Goal: Task Accomplishment & Management: Complete application form

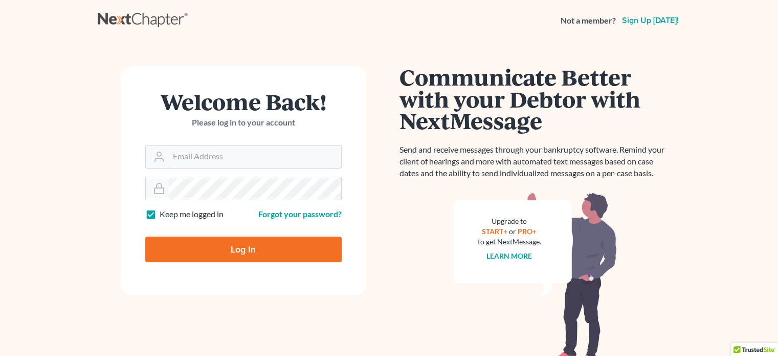
type input "dvolk@cmcurtislaw.com"
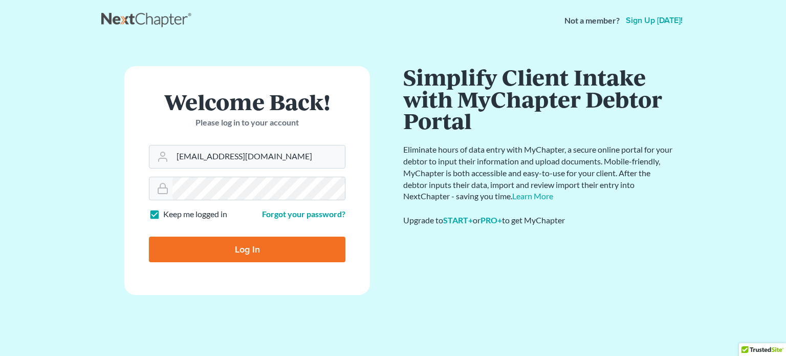
click at [215, 253] on input "Log In" at bounding box center [247, 249] width 197 height 26
type input "Thinking..."
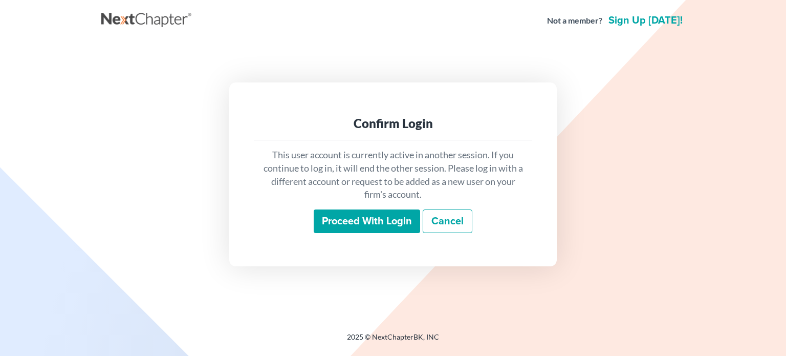
click at [359, 223] on input "Proceed with login" at bounding box center [367, 221] width 106 height 24
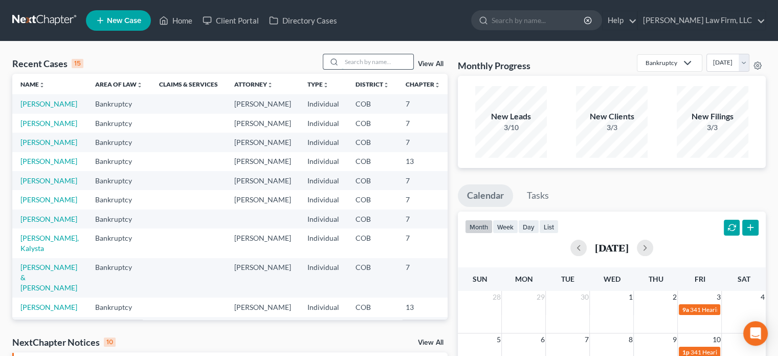
click at [383, 61] on input "search" at bounding box center [378, 61] width 72 height 15
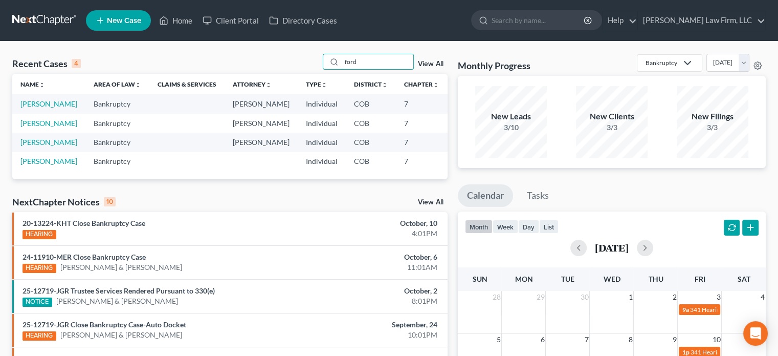
type input "ford"
click at [31, 99] on td "[PERSON_NAME]" at bounding box center [48, 103] width 73 height 19
click at [28, 104] on link "[PERSON_NAME]" at bounding box center [48, 103] width 57 height 9
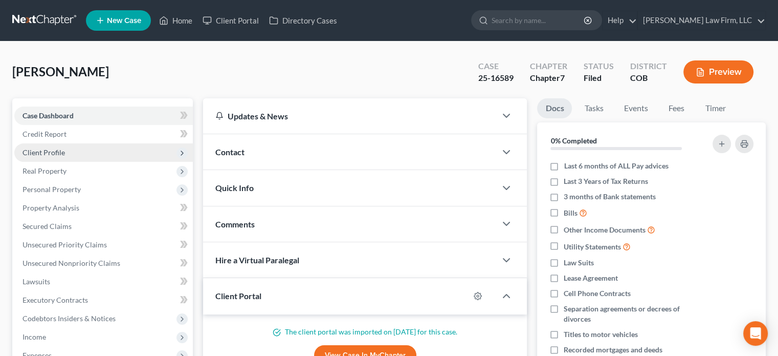
click at [121, 155] on span "Client Profile" at bounding box center [103, 152] width 179 height 18
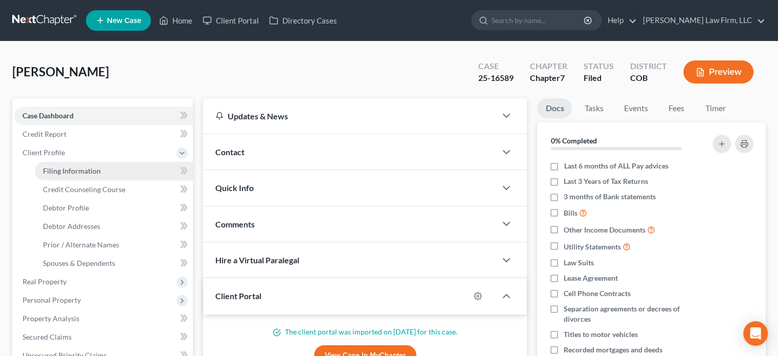
click at [102, 173] on link "Filing Information" at bounding box center [114, 171] width 158 height 18
select select "1"
select select "0"
select select "5"
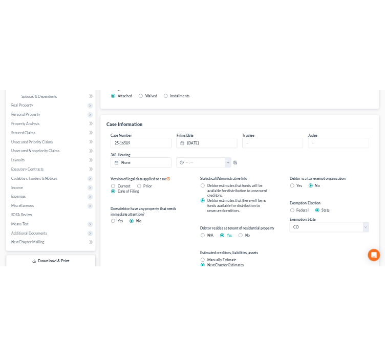
scroll to position [256, 0]
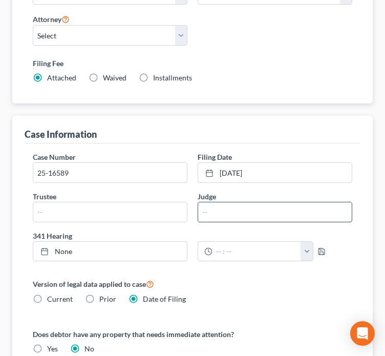
click at [225, 206] on input "text" at bounding box center [275, 211] width 154 height 19
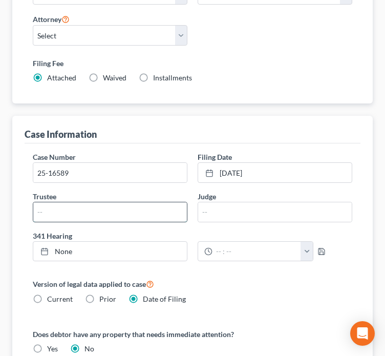
click at [118, 210] on input "text" at bounding box center [110, 211] width 154 height 19
type input "[PERSON_NAME]"
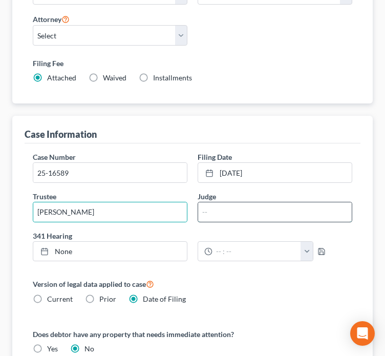
click at [243, 214] on input "text" at bounding box center [275, 211] width 154 height 19
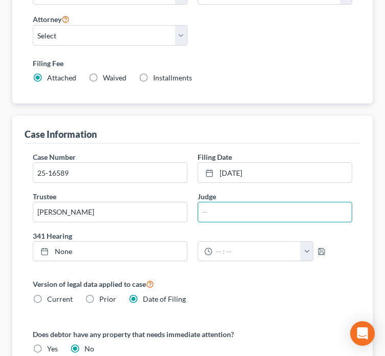
type input "[PERSON_NAME]"
click at [145, 261] on div "341 Hearing None close Date Time chevron_left [DATE] chevron_right Su M Tu W Th…" at bounding box center [193, 249] width 330 height 39
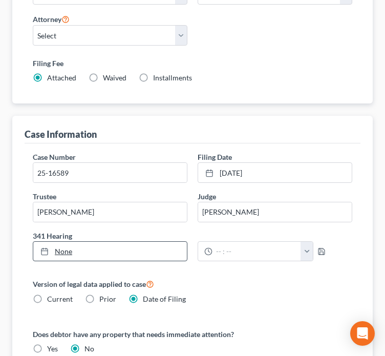
click at [147, 250] on link "None" at bounding box center [110, 251] width 154 height 19
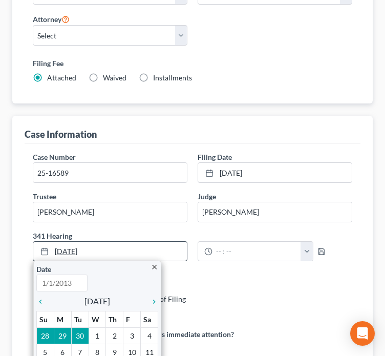
type input "[DATE]"
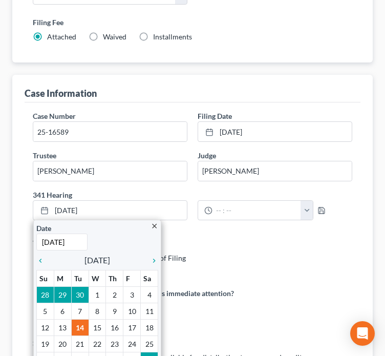
scroll to position [358, 0]
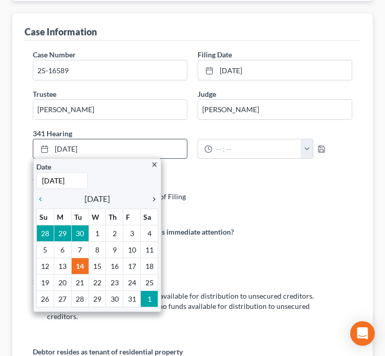
click at [154, 198] on icon "chevron_right" at bounding box center [151, 199] width 13 height 8
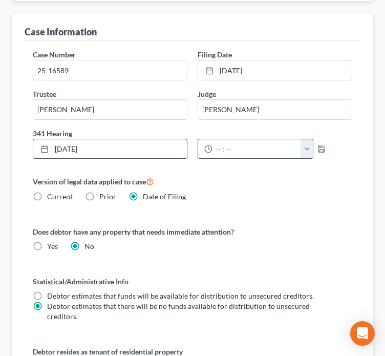
click at [248, 143] on input "text" at bounding box center [256, 148] width 89 height 19
click at [304, 151] on button "button" at bounding box center [306, 148] width 12 height 19
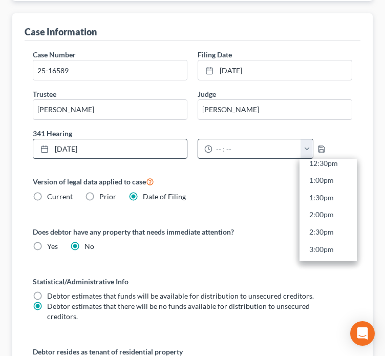
scroll to position [461, 0]
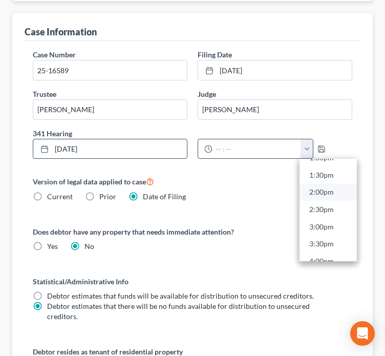
click at [325, 192] on link "2:00pm" at bounding box center [327, 191] width 57 height 17
type input "2:00pm"
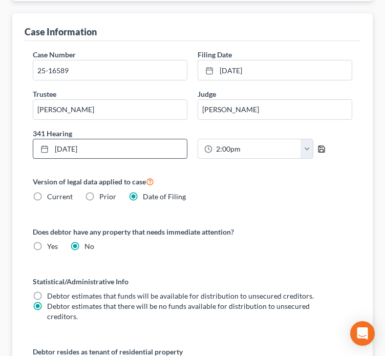
click at [320, 149] on polyline "button" at bounding box center [322, 150] width 4 height 3
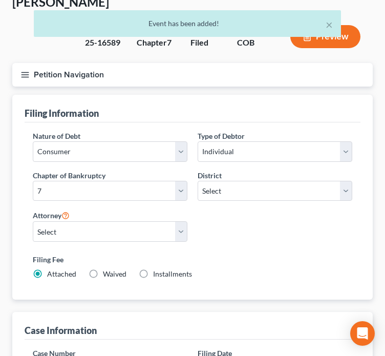
scroll to position [0, 0]
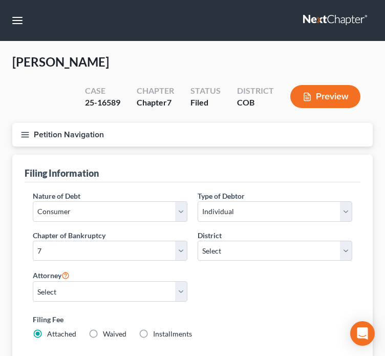
drag, startPoint x: 131, startPoint y: 75, endPoint x: 135, endPoint y: 60, distance: 15.4
click at [135, 58] on div "[PERSON_NAME] Upgraded Case 25-16589 Chapter Chapter 7 Status [GEOGRAPHIC_DATA]…" at bounding box center [192, 88] width 360 height 69
drag, startPoint x: 135, startPoint y: 60, endPoint x: 120, endPoint y: 47, distance: 20.3
click at [20, 23] on button "button" at bounding box center [17, 20] width 18 height 18
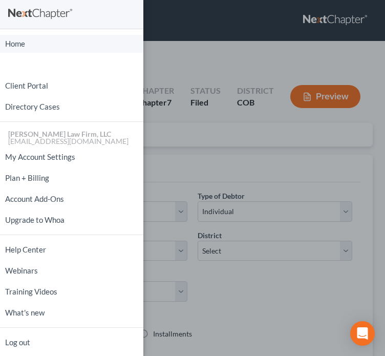
click at [21, 42] on link "Home" at bounding box center [71, 44] width 143 height 18
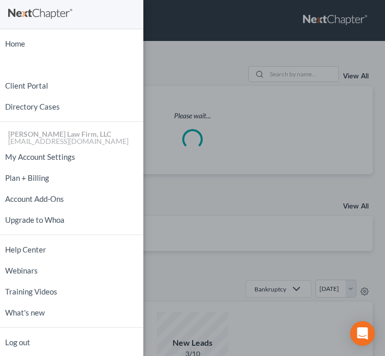
click at [197, 53] on div "Home New Case Client Portal Directory Cases [PERSON_NAME] Law Firm, LLC [EMAIL_…" at bounding box center [192, 178] width 385 height 356
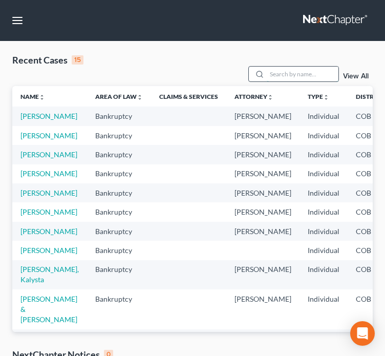
click at [286, 67] on input "search" at bounding box center [303, 74] width 72 height 15
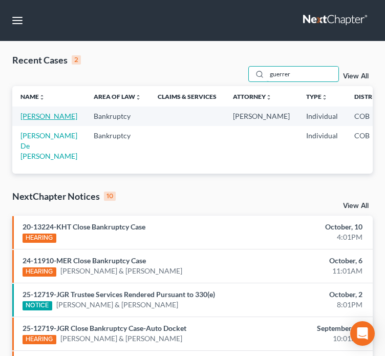
type input "guerrer"
click at [26, 112] on link "[PERSON_NAME]" at bounding box center [48, 116] width 57 height 9
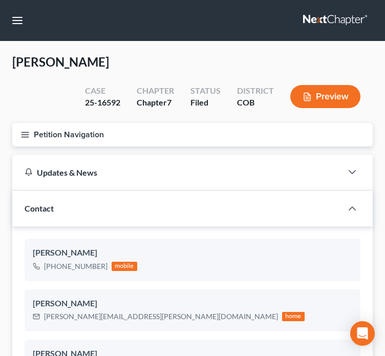
click at [27, 135] on line "button" at bounding box center [24, 135] width 7 height 0
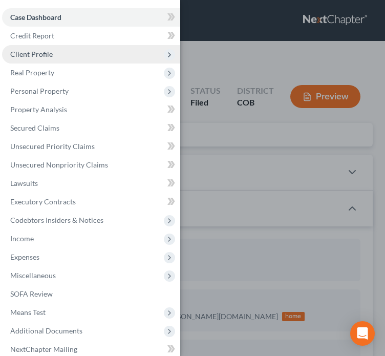
click at [53, 56] on span "Client Profile" at bounding box center [91, 54] width 178 height 18
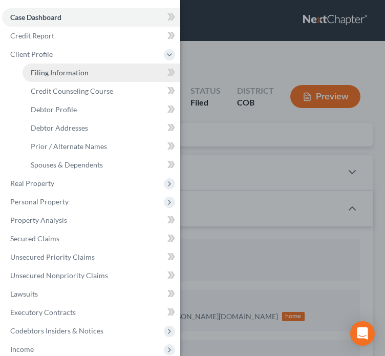
click at [63, 74] on span "Filing Information" at bounding box center [60, 72] width 58 height 9
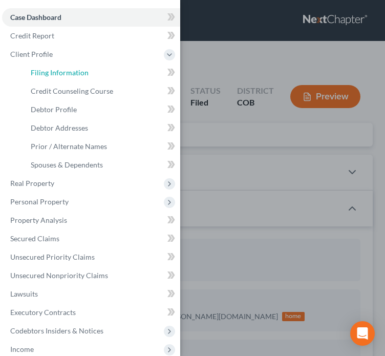
select select "1"
select select "0"
select select "11"
select select "1"
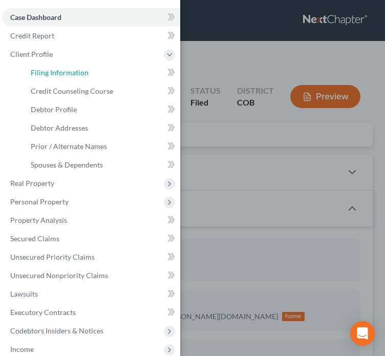
select select "5"
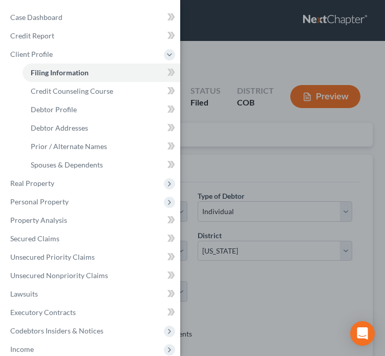
click at [219, 53] on div "Case Dashboard Payments Invoices Payments Payments Credit Report Client Profile" at bounding box center [192, 178] width 385 height 356
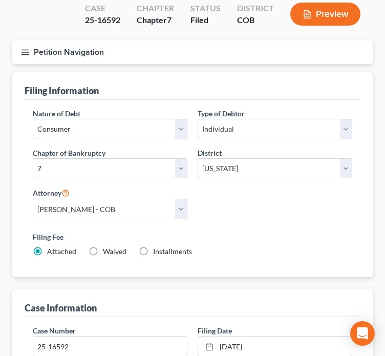
scroll to position [307, 0]
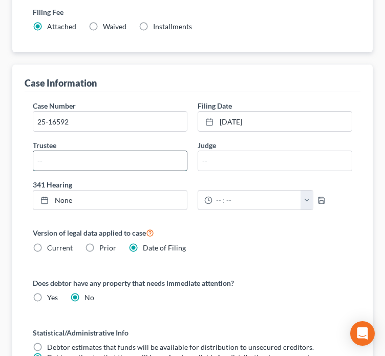
click at [144, 164] on input "text" at bounding box center [110, 160] width 154 height 19
type input "[PERSON_NAME]"
click at [232, 159] on input "text" at bounding box center [275, 160] width 154 height 19
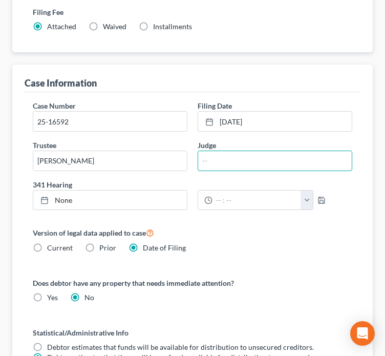
type input "[PERSON_NAME]"
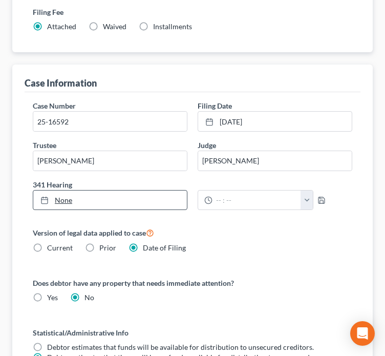
click at [160, 202] on link "None" at bounding box center [110, 199] width 154 height 19
type input "[DATE]"
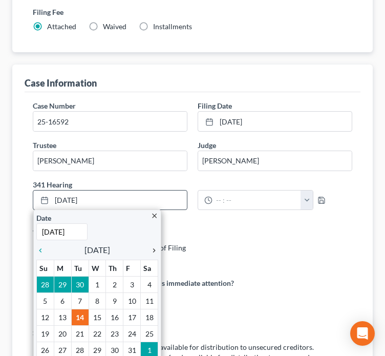
click at [155, 250] on icon "chevron_right" at bounding box center [151, 250] width 13 height 8
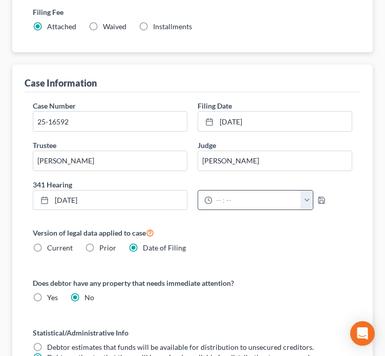
click at [302, 193] on button "button" at bounding box center [306, 199] width 12 height 19
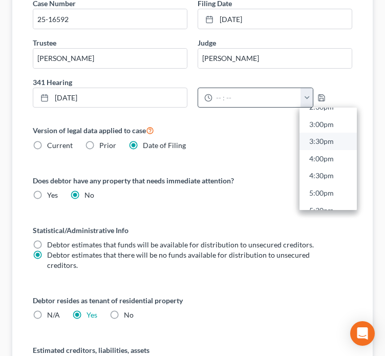
scroll to position [461, 0]
click at [333, 139] on link "2:00pm" at bounding box center [327, 140] width 57 height 17
type input "2:00pm"
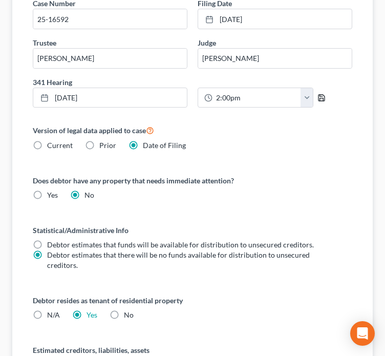
click at [322, 99] on icon "button" at bounding box center [321, 98] width 8 height 8
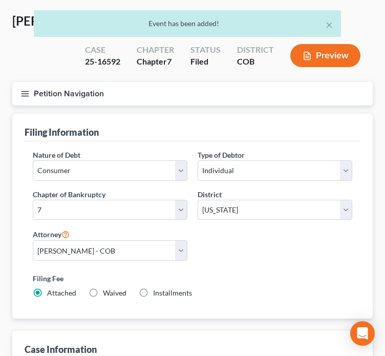
scroll to position [0, 0]
